Goal: Task Accomplishment & Management: Complete application form

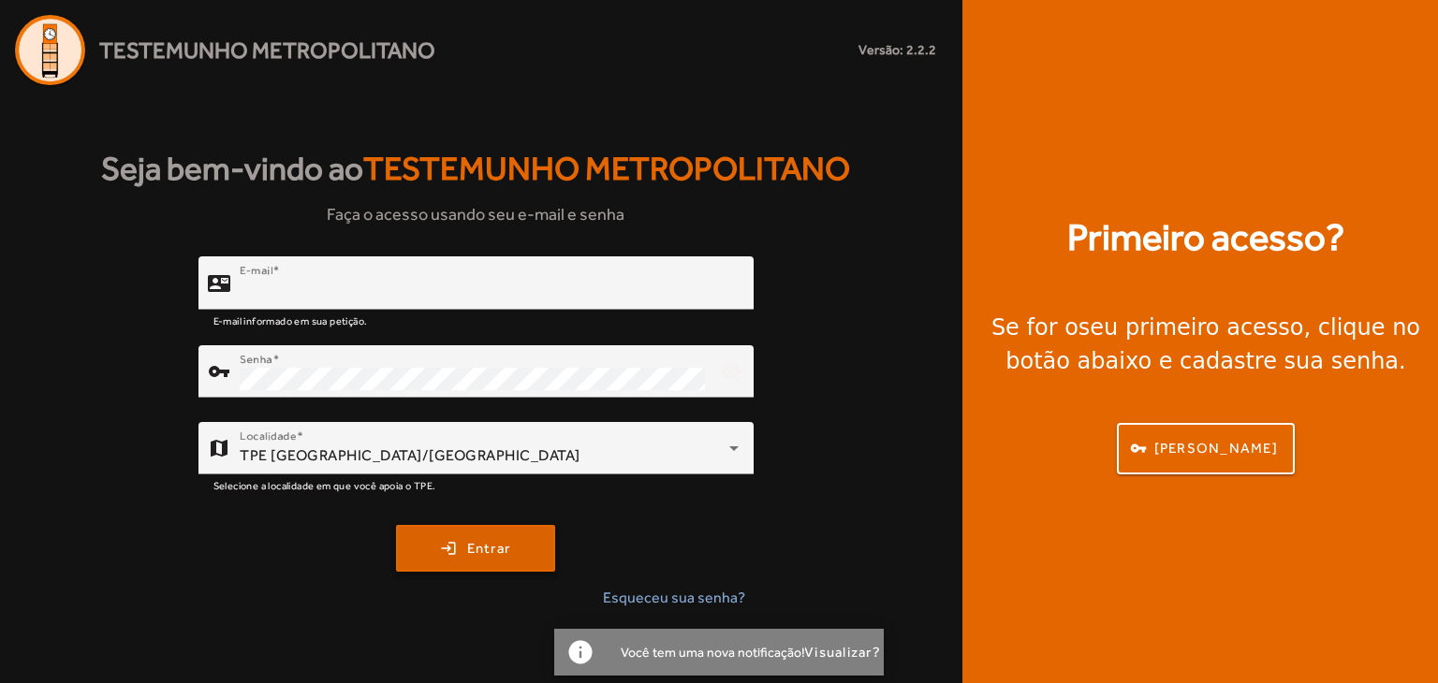
type input "**********"
click at [421, 549] on span "submit" at bounding box center [475, 548] width 155 height 45
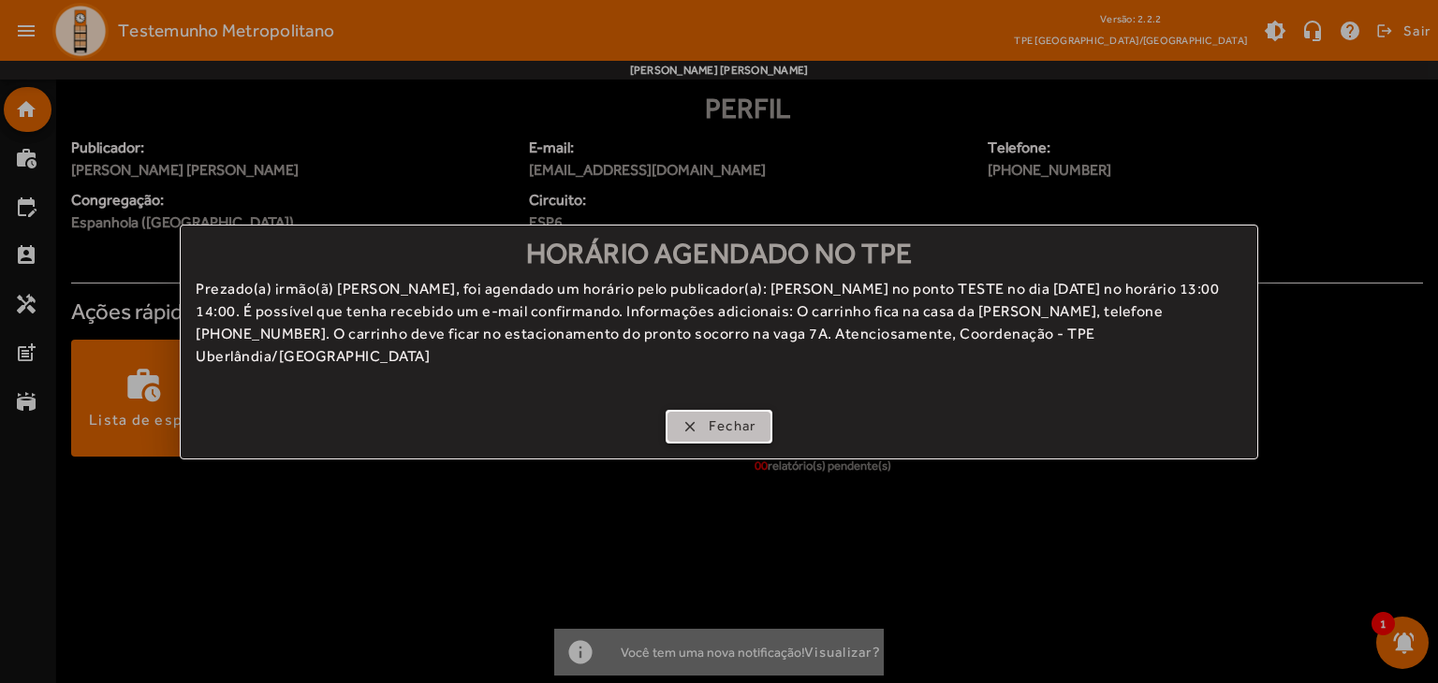
click at [734, 434] on span "Fechar" at bounding box center [733, 427] width 48 height 22
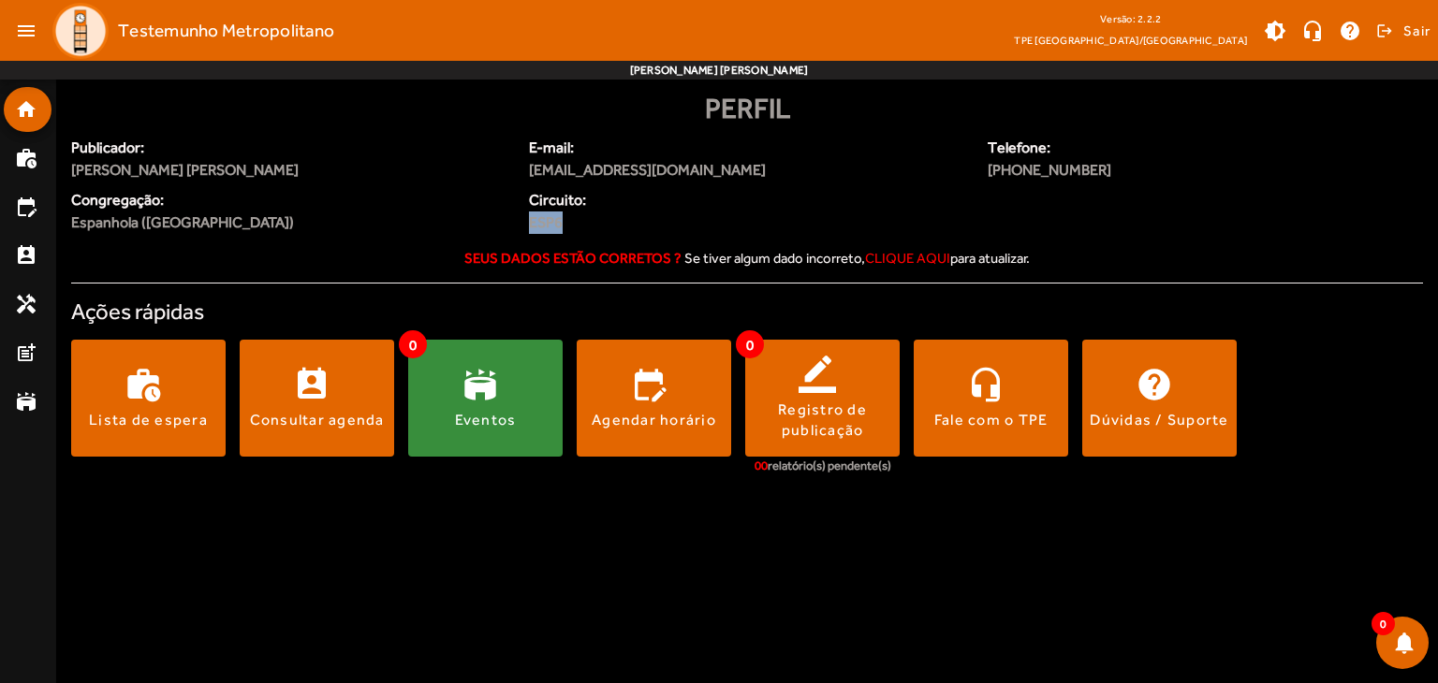
drag, startPoint x: 563, startPoint y: 226, endPoint x: 522, endPoint y: 226, distance: 40.3
click at [522, 226] on div "Circuito: ESP6" at bounding box center [632, 215] width 229 height 52
click at [620, 215] on span "ESP6" at bounding box center [632, 223] width 207 height 22
click at [27, 169] on mat-list-item "work_history" at bounding box center [28, 158] width 48 height 45
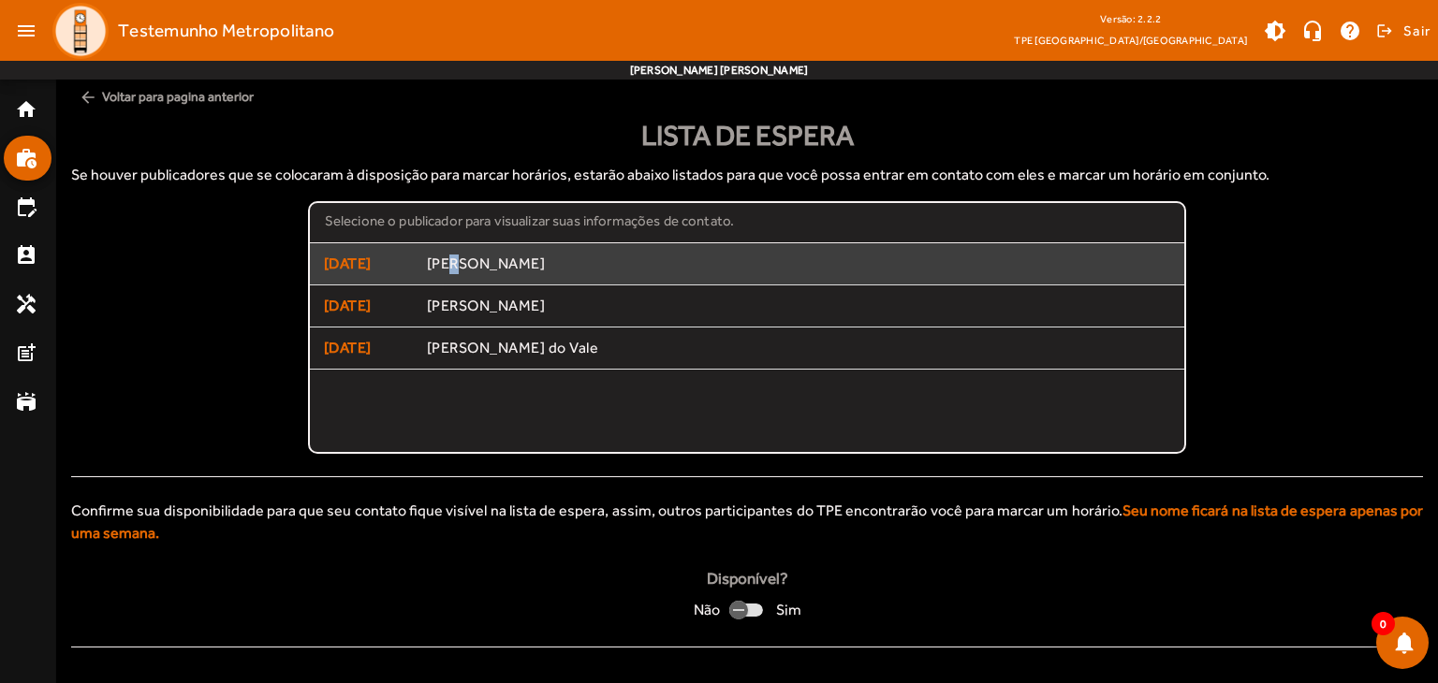
click at [453, 251] on mat-list-item "[DATE] [PERSON_NAME]" at bounding box center [747, 264] width 875 height 42
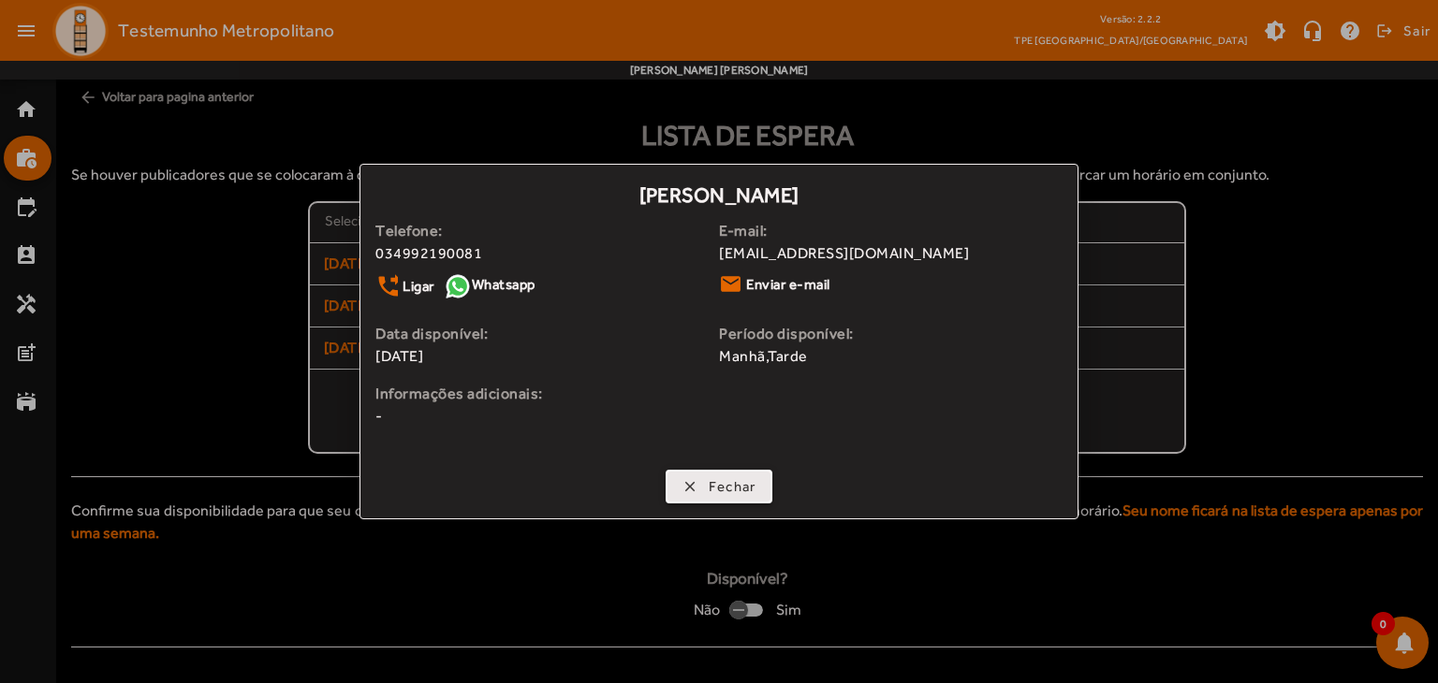
click at [711, 491] on span "Fechar" at bounding box center [733, 487] width 48 height 22
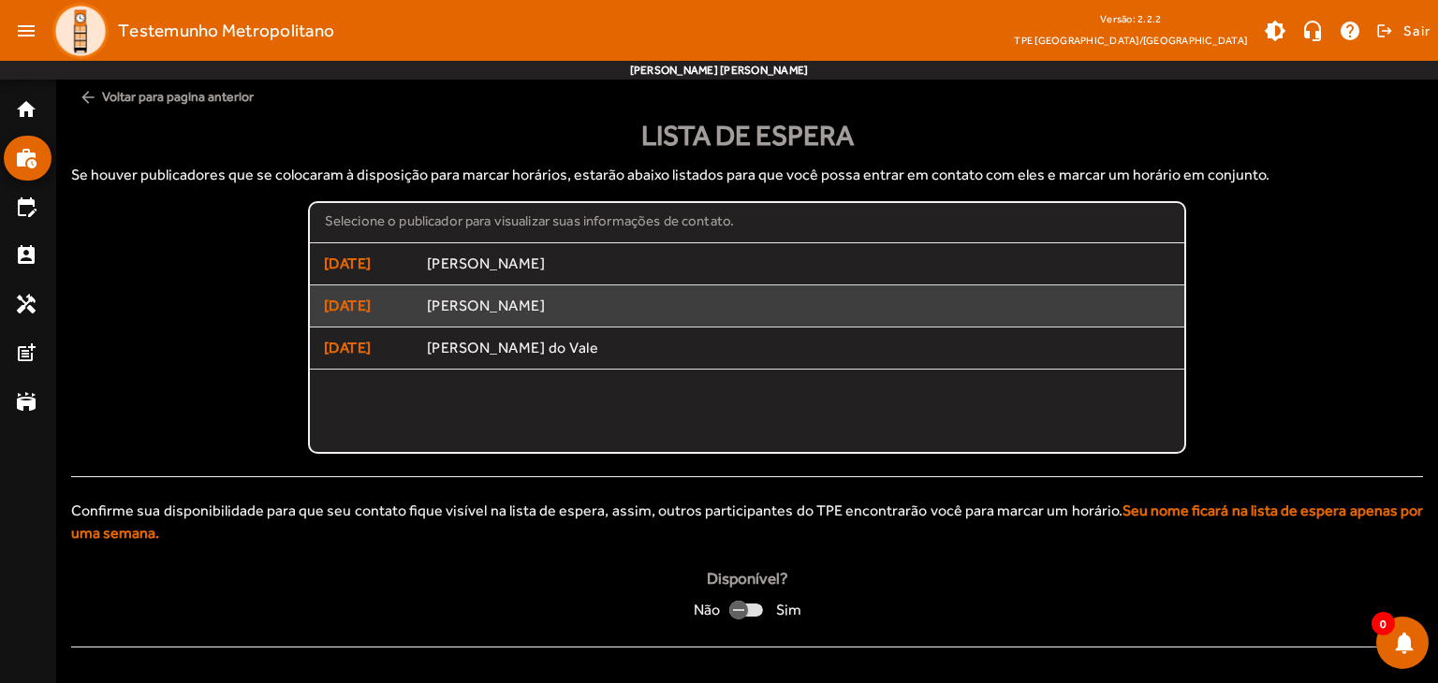
click at [550, 300] on span "[PERSON_NAME]" at bounding box center [799, 307] width 744 height 20
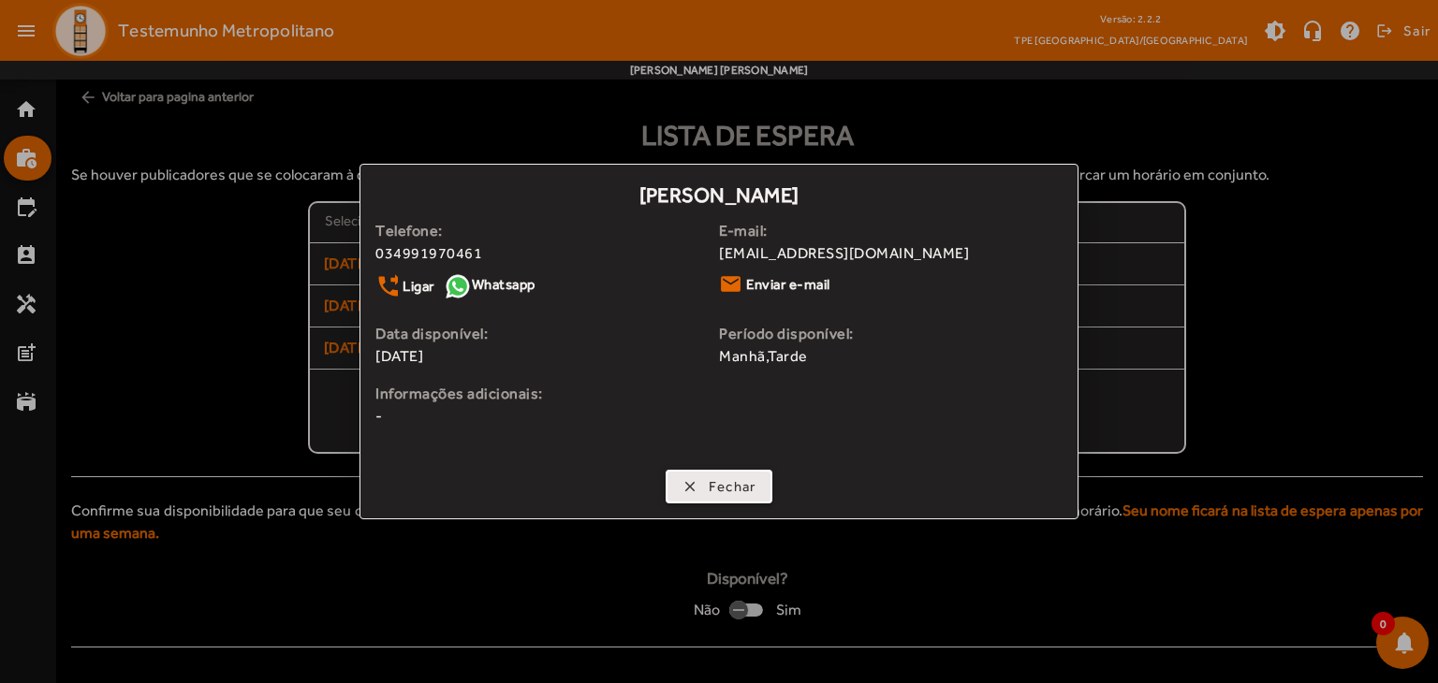
click at [710, 488] on span "Fechar" at bounding box center [733, 487] width 48 height 22
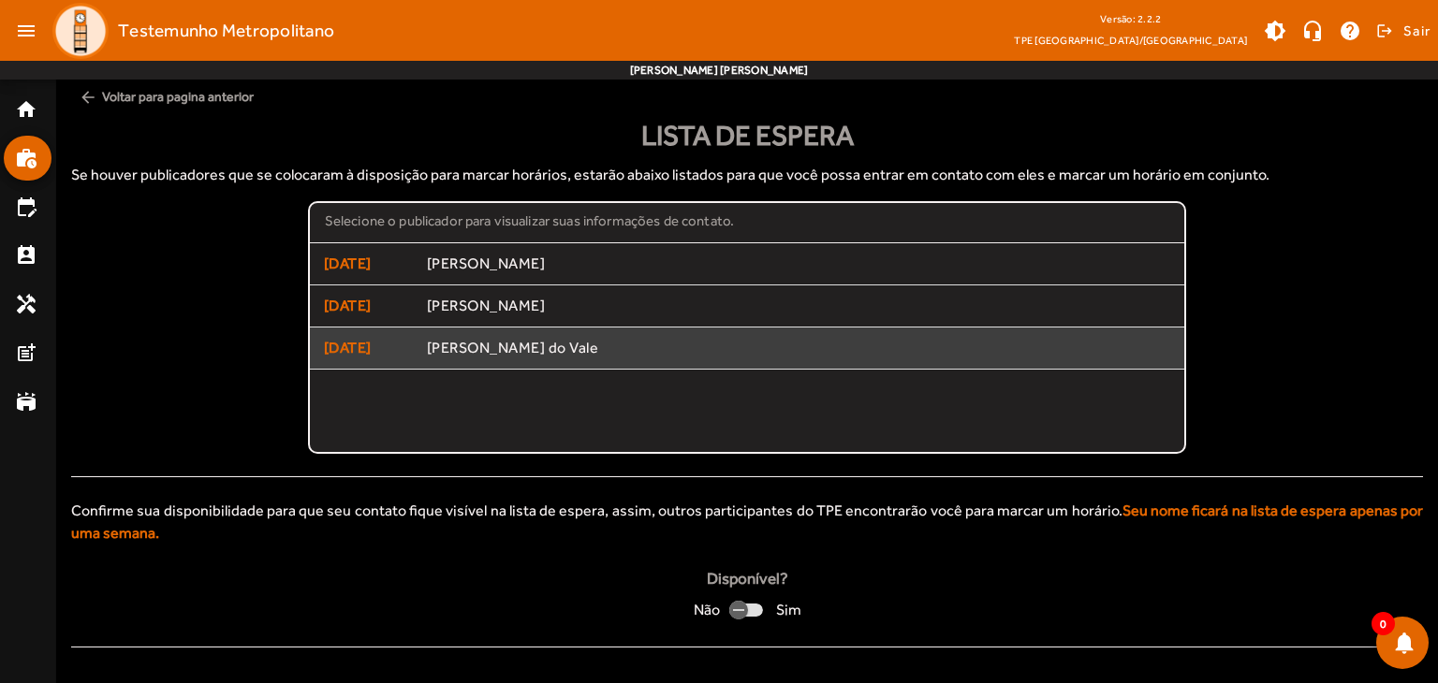
click at [550, 360] on mat-list-item "[DATE] [PERSON_NAME] do Vale" at bounding box center [747, 349] width 875 height 42
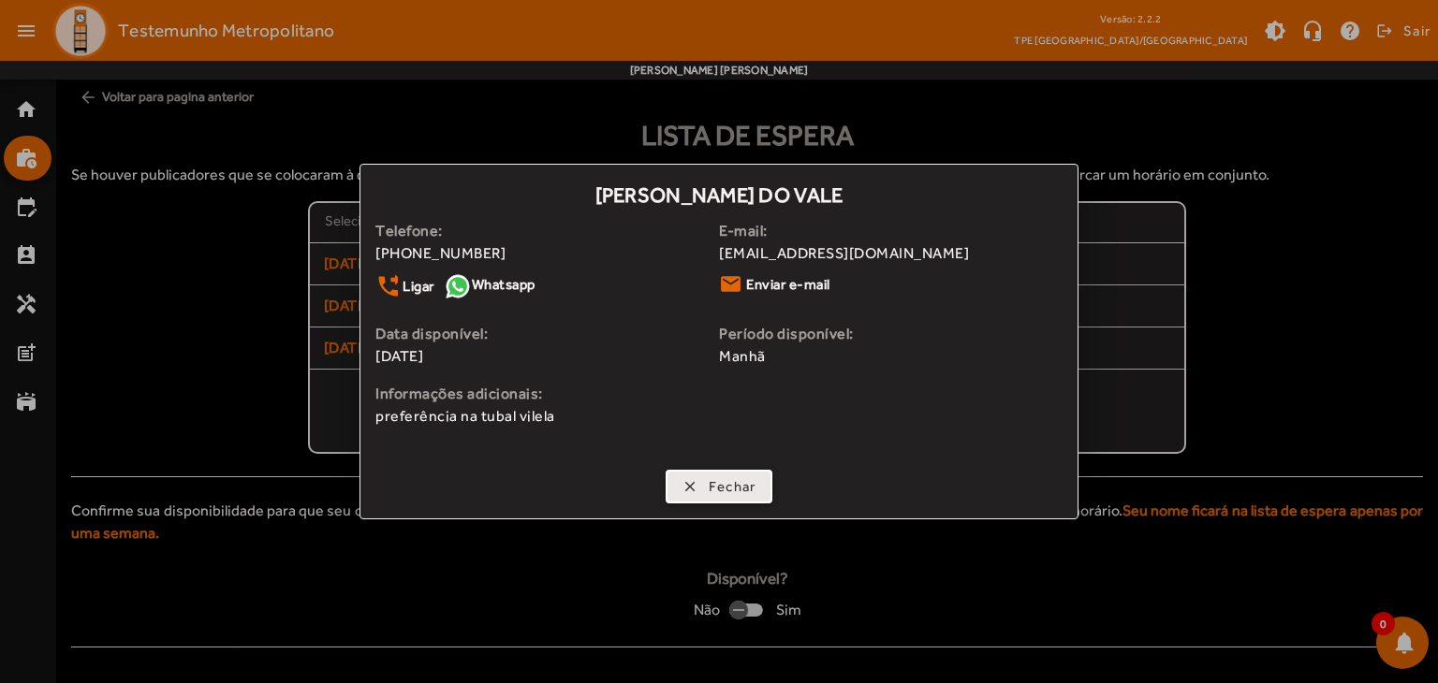
click at [709, 492] on span "Fechar" at bounding box center [733, 487] width 48 height 22
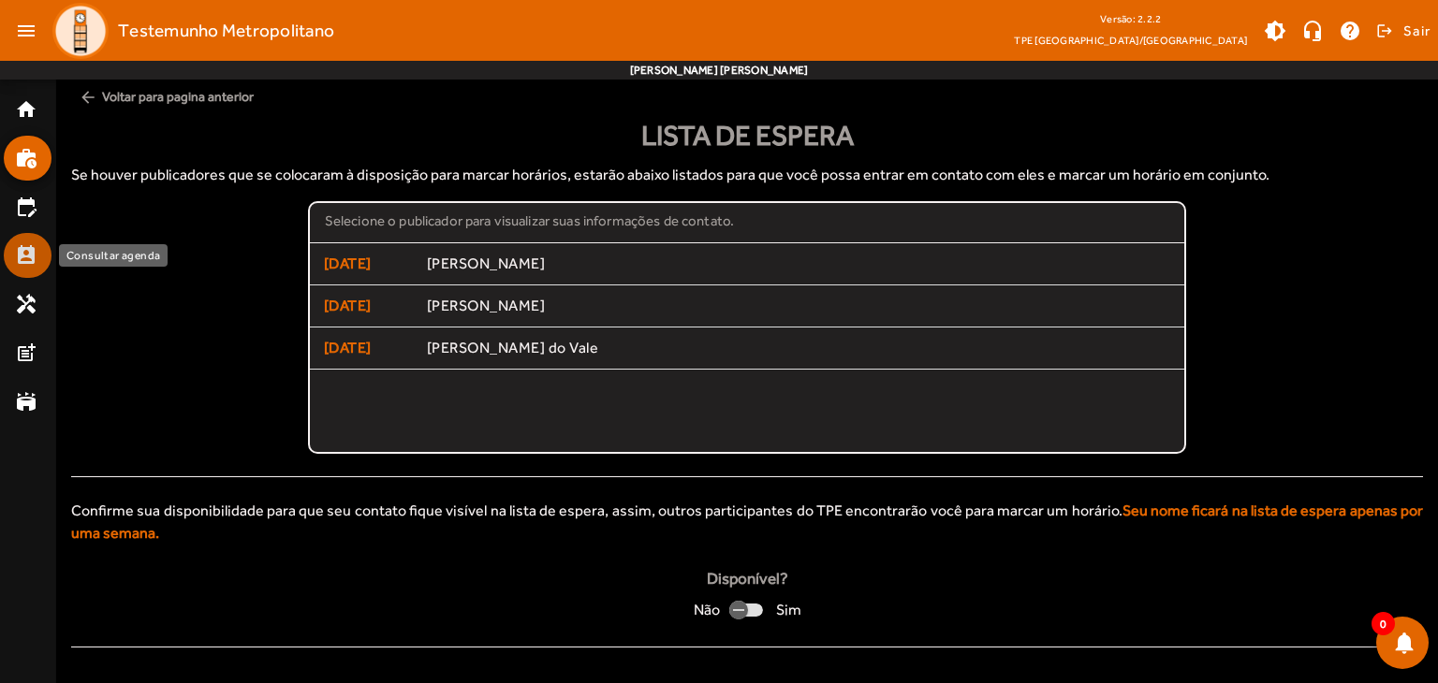
click at [38, 259] on link "perm_contact_calendar" at bounding box center [33, 255] width 37 height 22
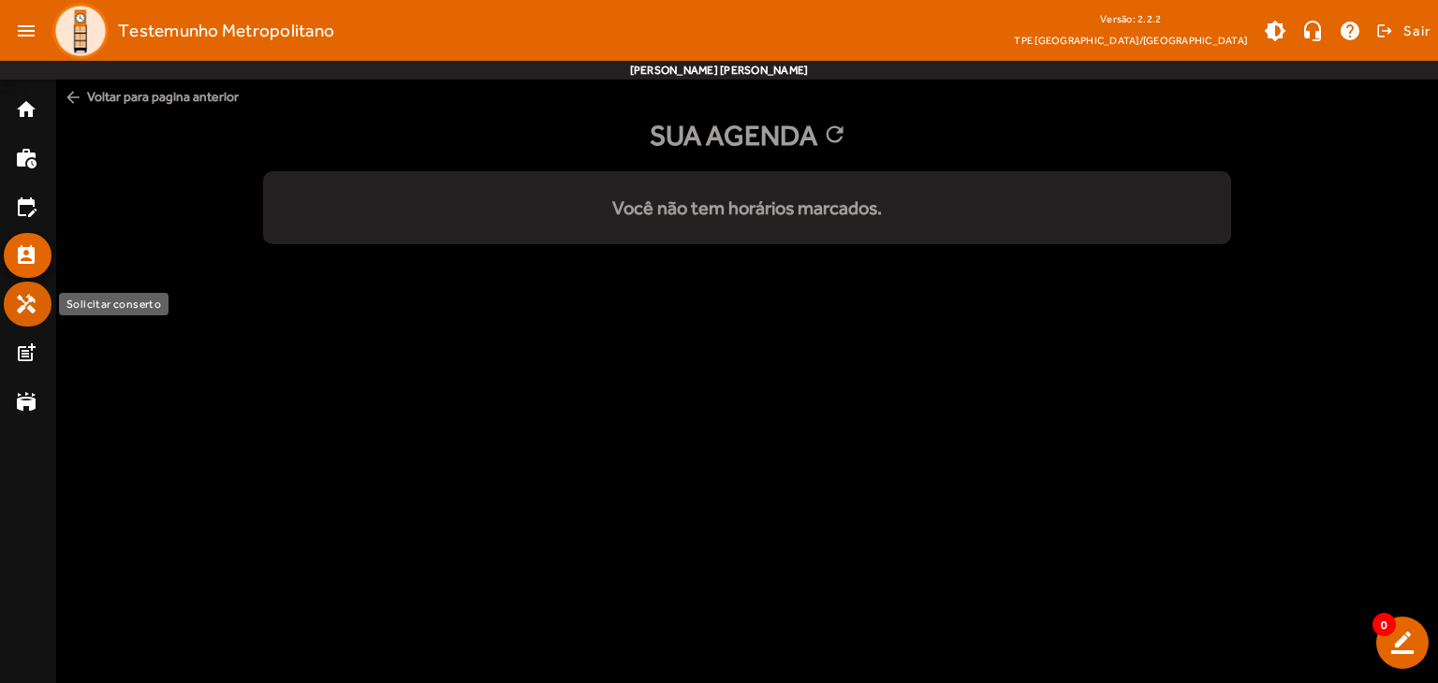
click at [40, 315] on mat-list-item "handyman" at bounding box center [28, 304] width 48 height 45
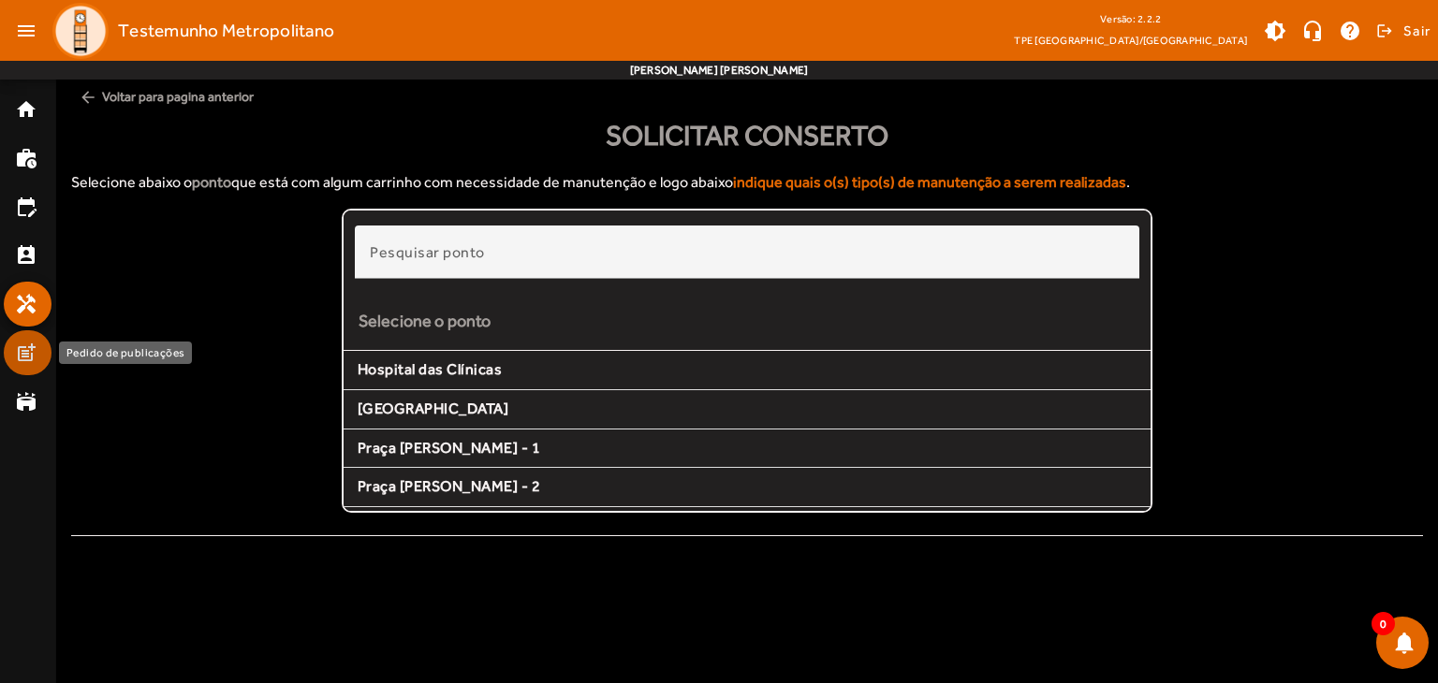
click at [34, 352] on mat-icon "post_add" at bounding box center [26, 353] width 22 height 22
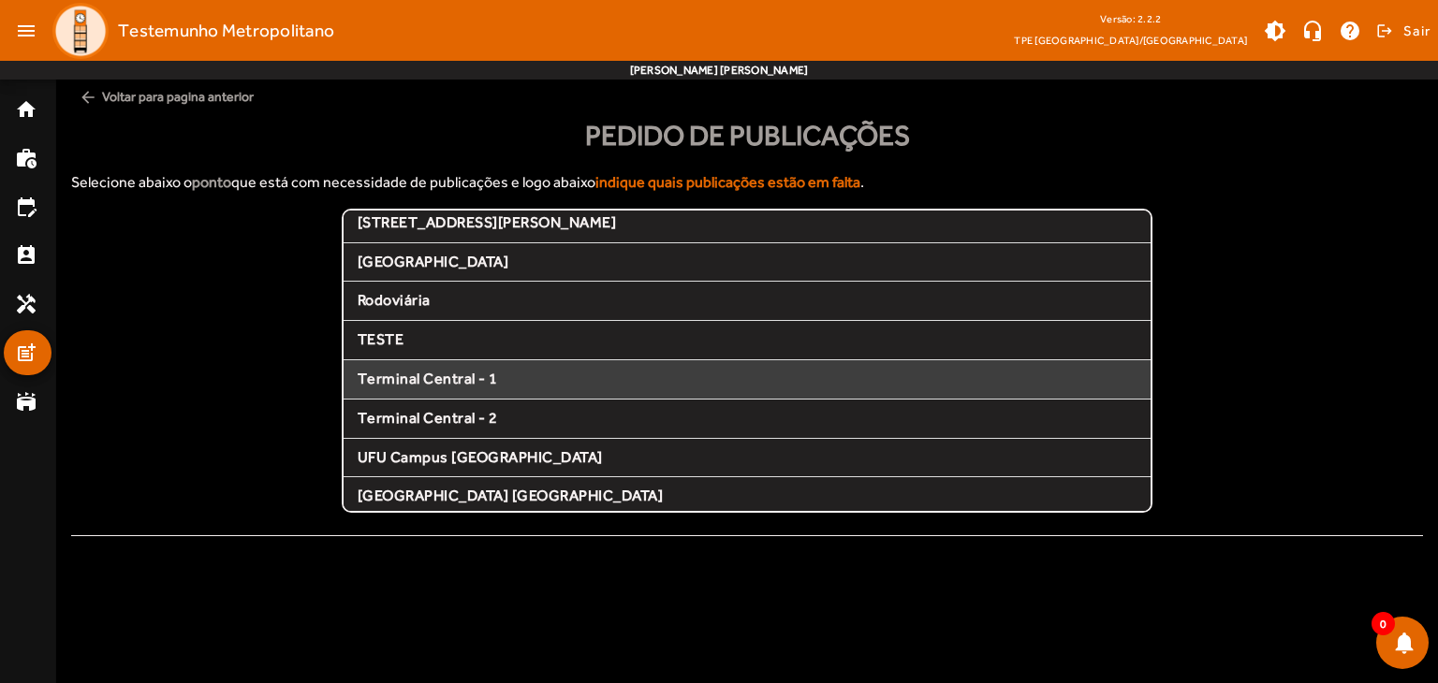
scroll to position [383, 0]
click at [464, 382] on span "Terminal Central - 1" at bounding box center [747, 379] width 779 height 20
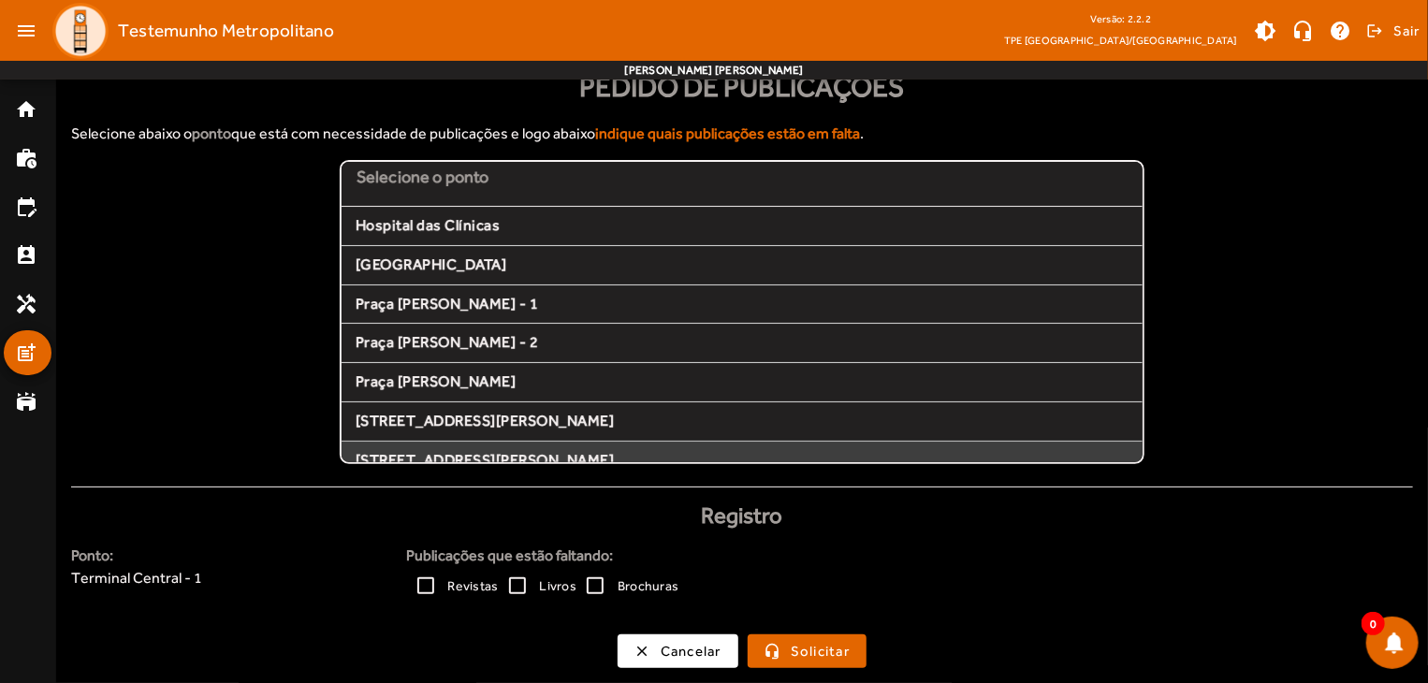
scroll to position [94, 0]
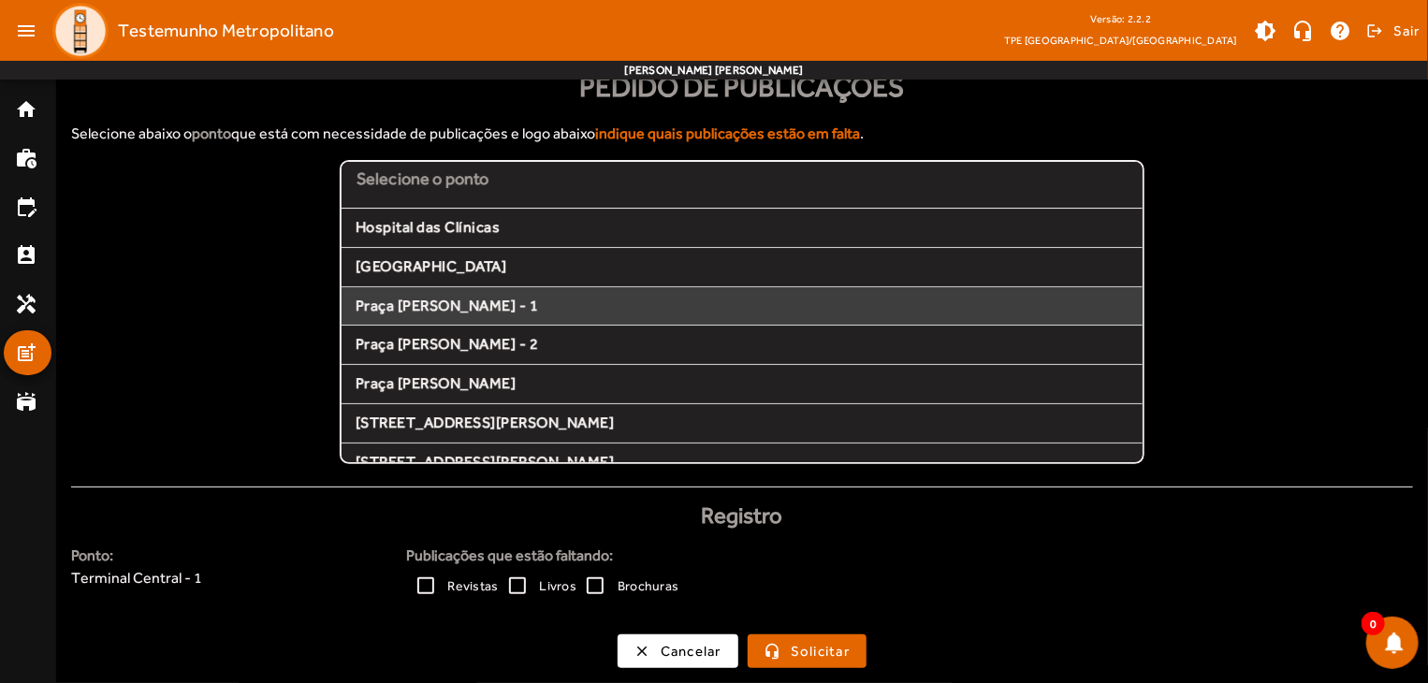
click at [473, 305] on span "Praça [PERSON_NAME] - 1" at bounding box center [742, 307] width 773 height 20
click at [800, 639] on span "submit" at bounding box center [807, 651] width 115 height 45
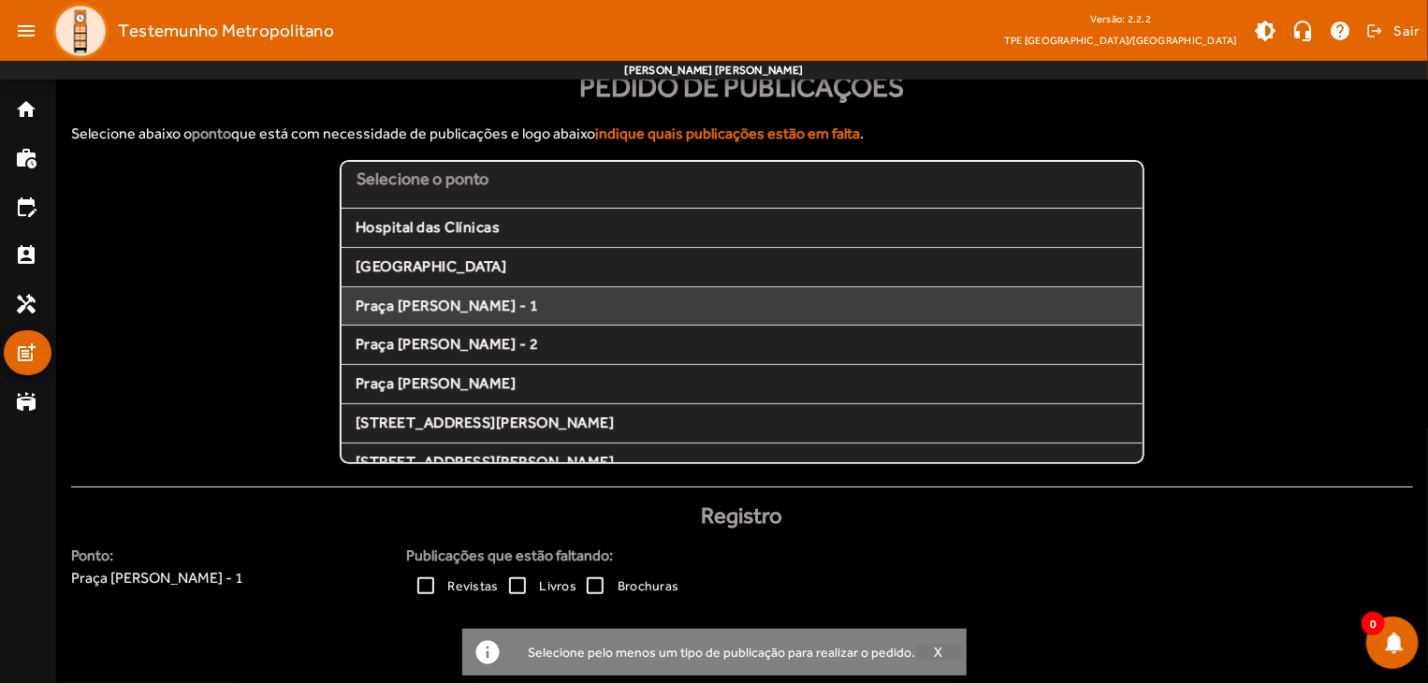
click at [934, 649] on span "X" at bounding box center [938, 652] width 9 height 17
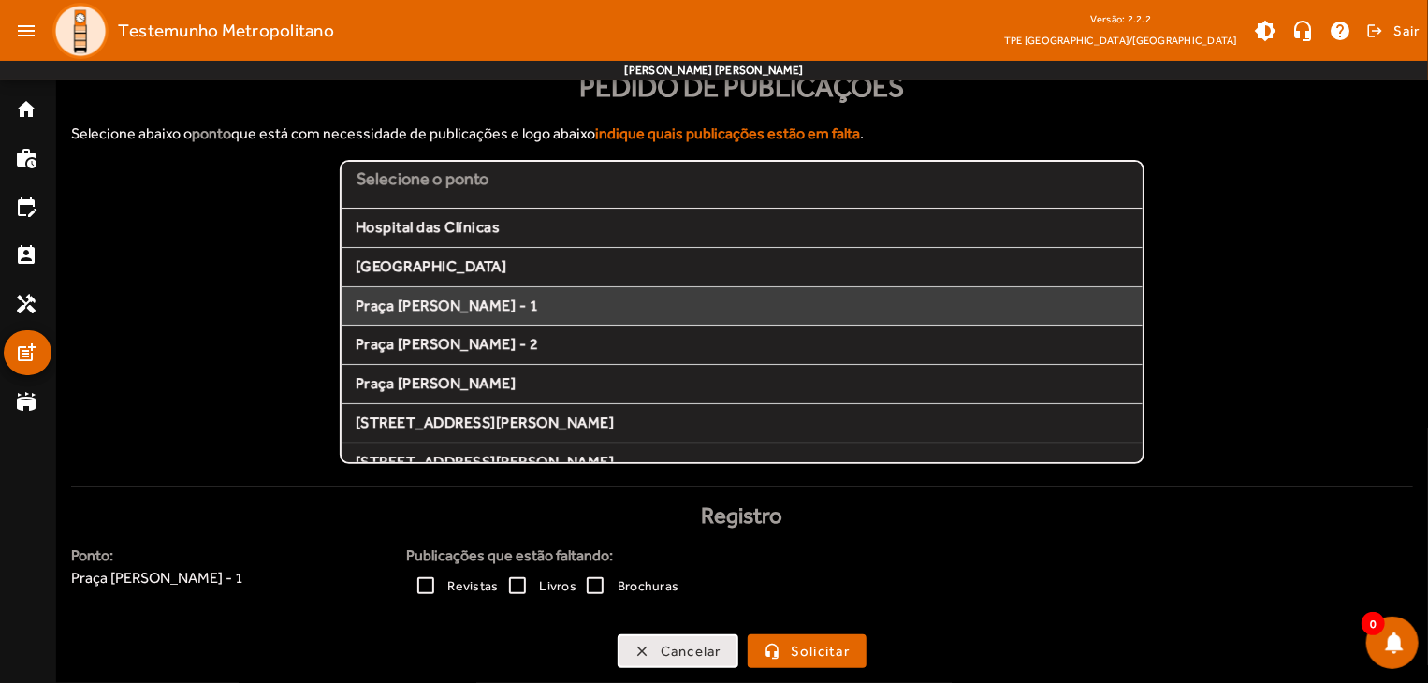
click at [651, 635] on button "clear Cancelar" at bounding box center [678, 652] width 121 height 34
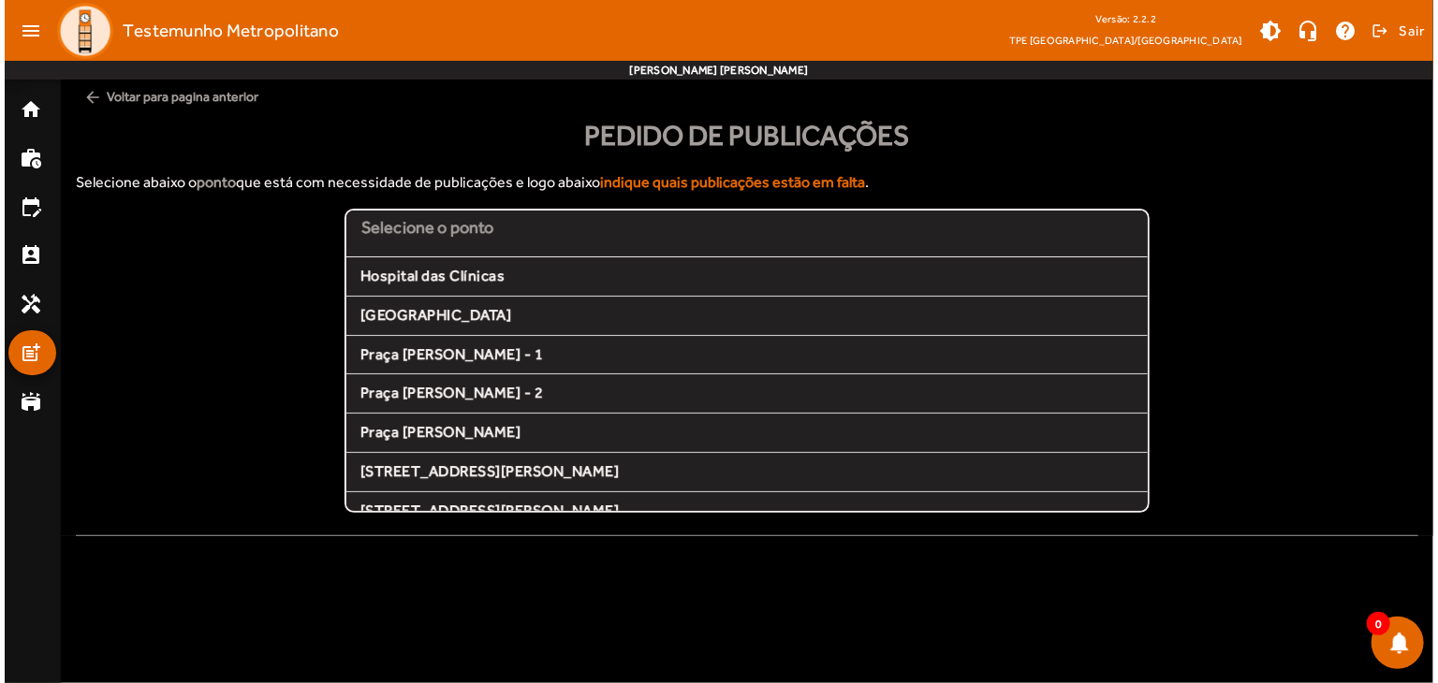
scroll to position [0, 0]
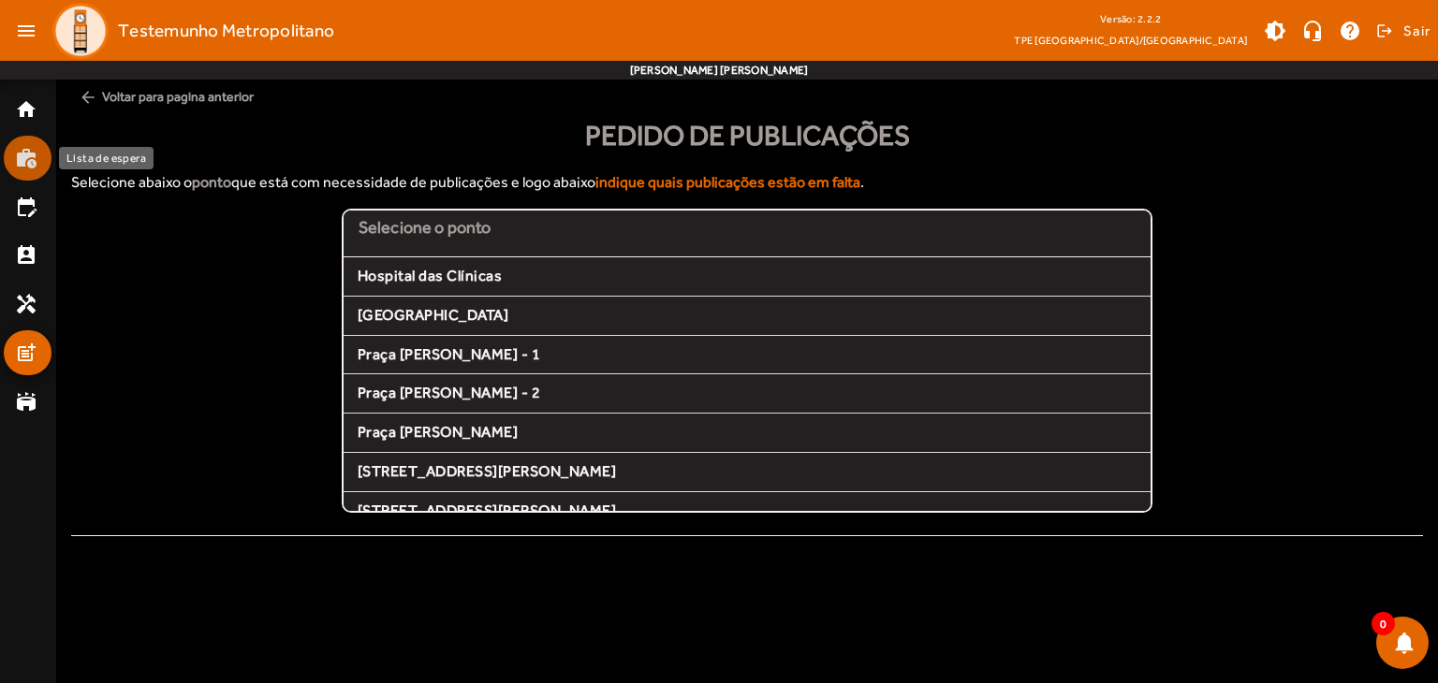
click at [20, 154] on mat-icon "work_history" at bounding box center [26, 158] width 22 height 22
